Goal: Download file/media

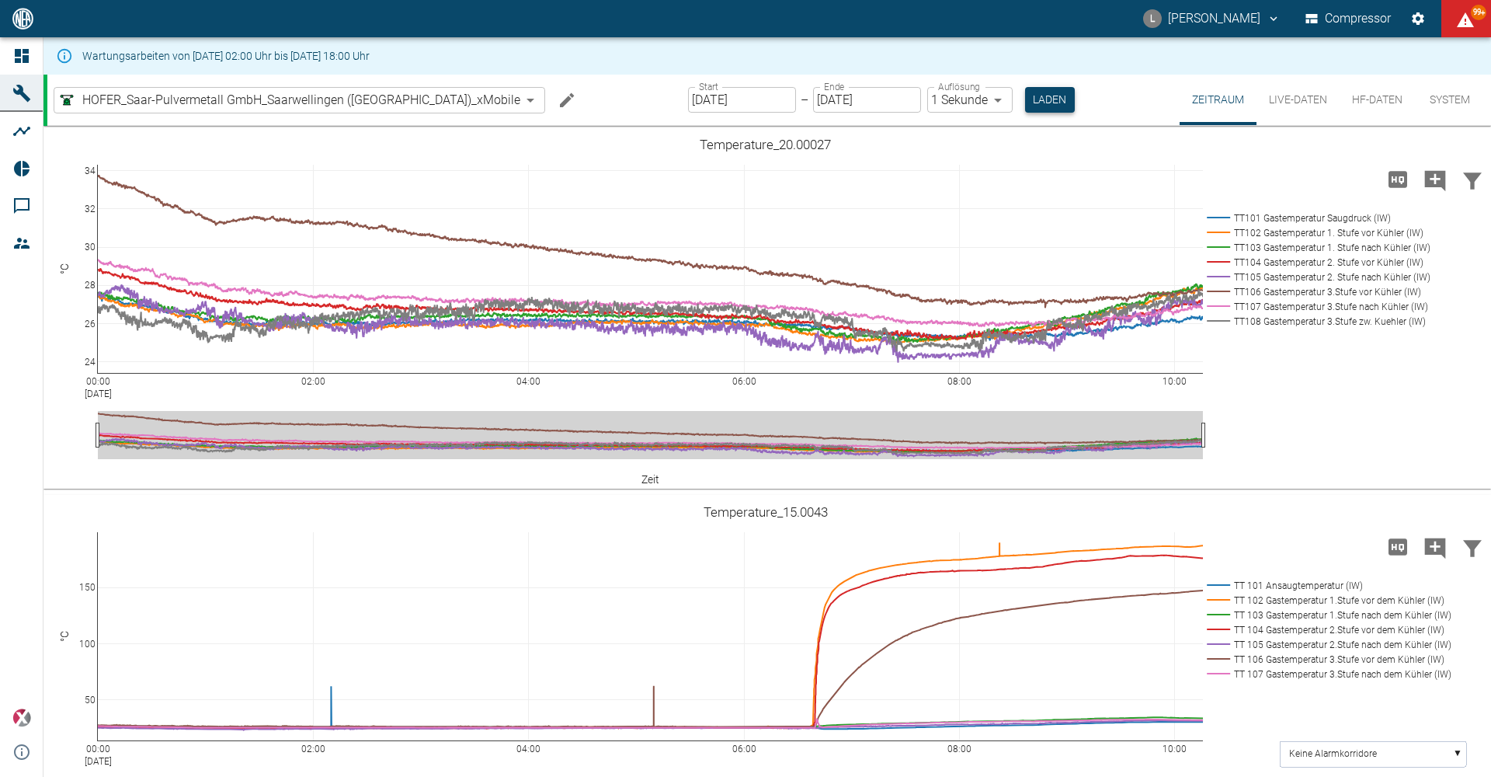
click at [1025, 92] on button "Laden" at bounding box center [1050, 100] width 50 height 26
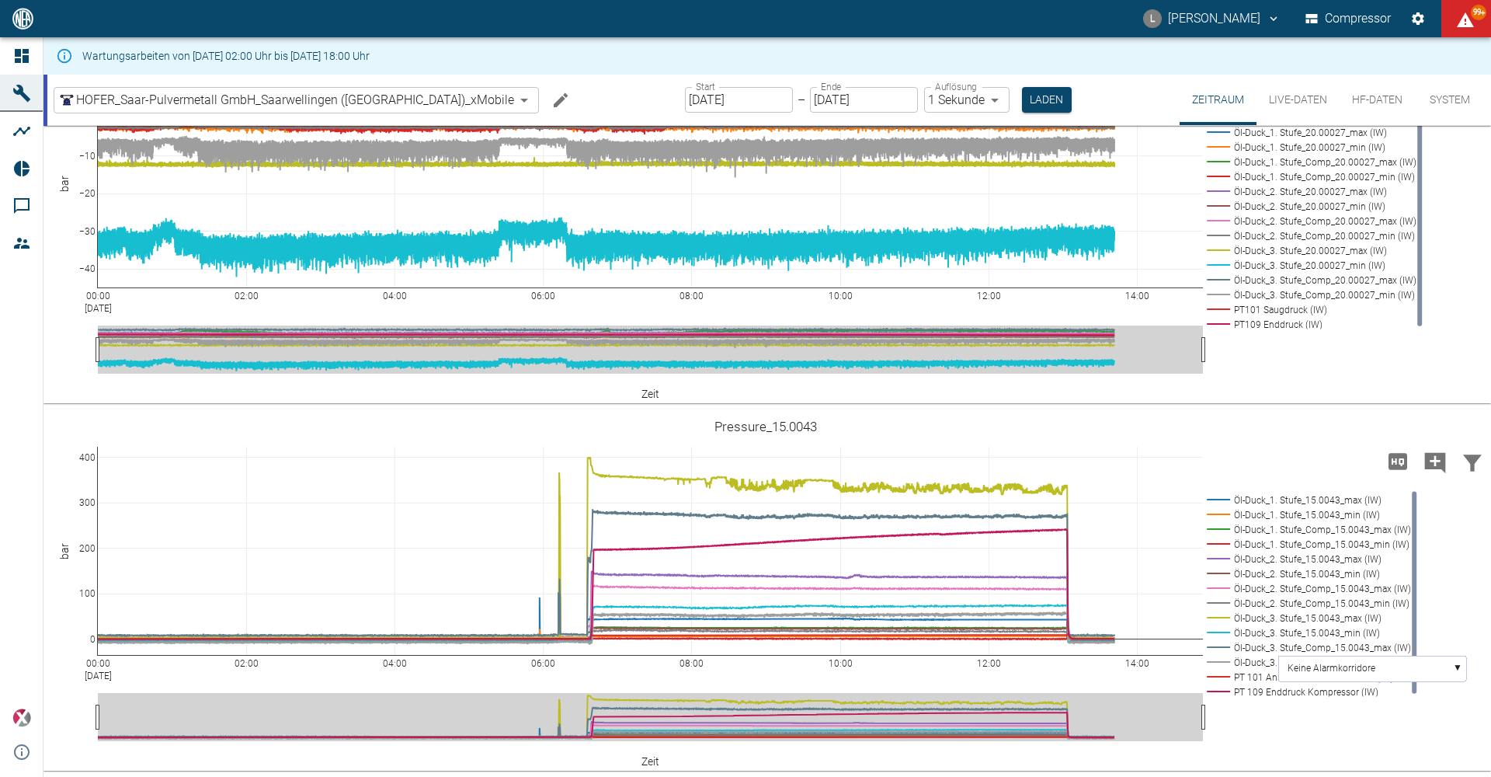
scroll to position [1553, 0]
click at [1307, 375] on div "00:00 [DATE] 02:00 04:00 06:00 08:00 10:00 12:00 14:00 −40 −30 −20 −10 0 10 Öl-…" at bounding box center [765, 222] width 1444 height 349
